Goal: Find contact information: Find contact information

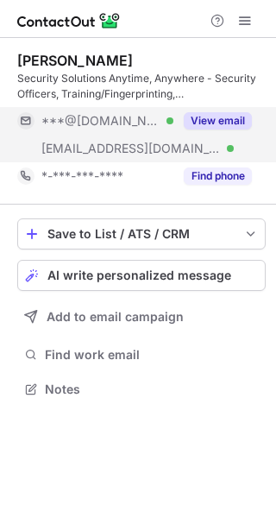
scroll to position [376, 276]
click at [255, 109] on div "***@gmail.com Verified ***@bankofny.com Verified View email" at bounding box center [141, 134] width 249 height 55
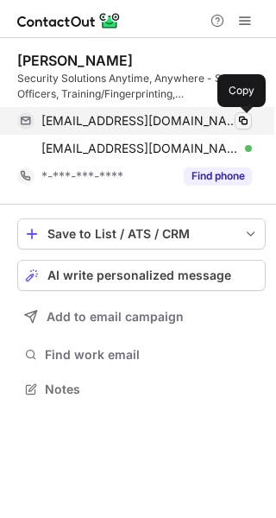
click at [243, 123] on span at bounding box center [243, 121] width 14 height 14
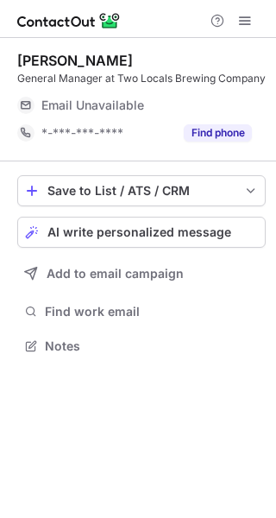
scroll to position [9, 9]
